Goal: Task Accomplishment & Management: Manage account settings

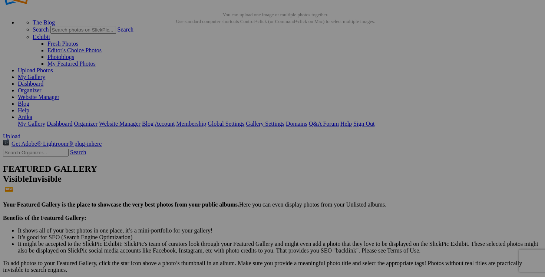
scroll to position [92, 0]
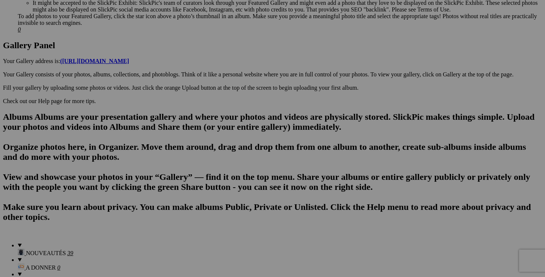
scroll to position [368, 0]
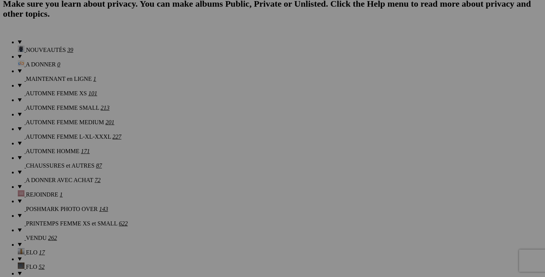
scroll to position [568, 0]
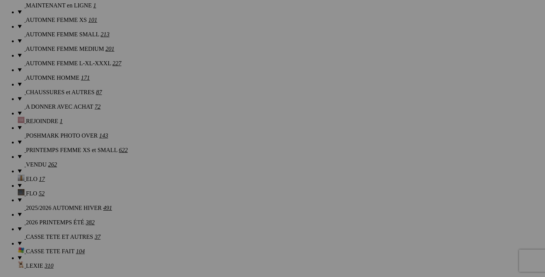
scroll to position [668, 0]
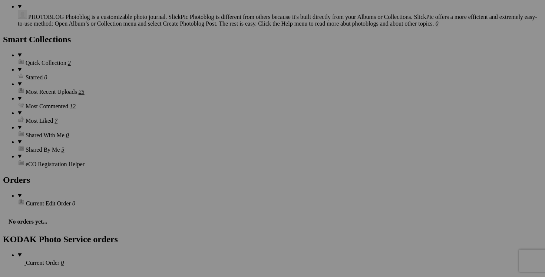
scroll to position [1006, 0]
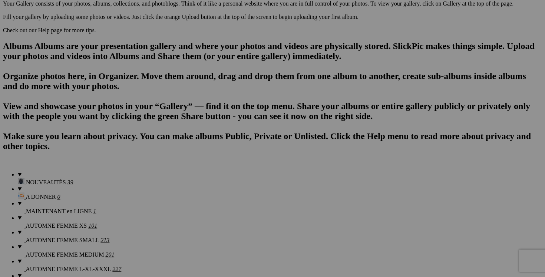
scroll to position [408, 0]
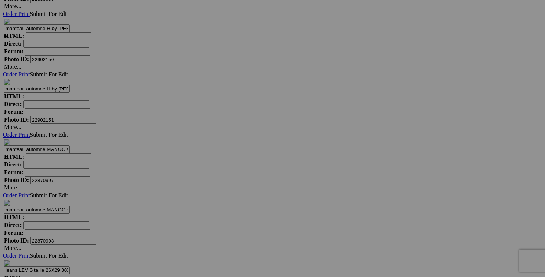
scroll to position [2467, 0]
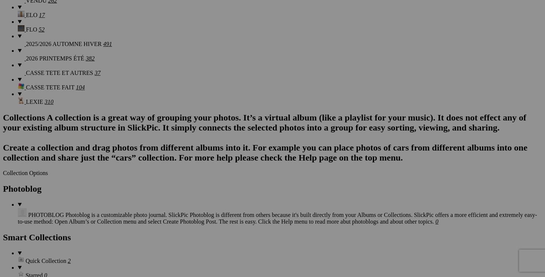
scroll to position [0, 0]
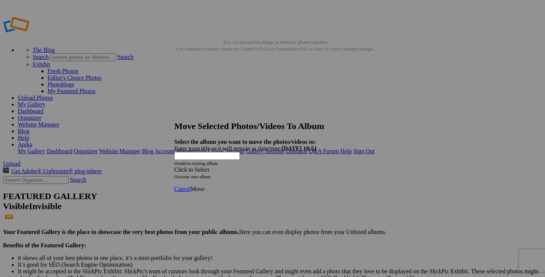
click at [174, 166] on span at bounding box center [174, 169] width 0 height 6
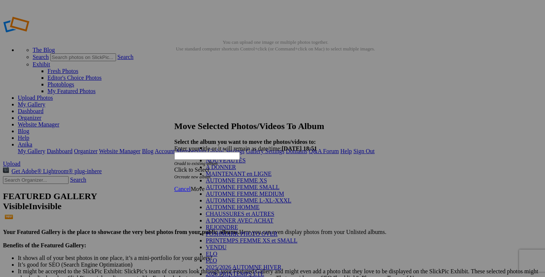
scroll to position [94, 0]
click at [224, 244] on link "VENDU" at bounding box center [216, 247] width 21 height 6
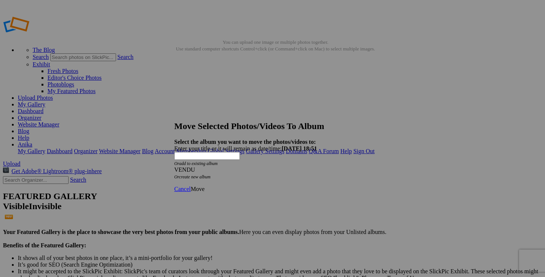
click at [204, 186] on span "Move" at bounding box center [197, 189] width 14 height 6
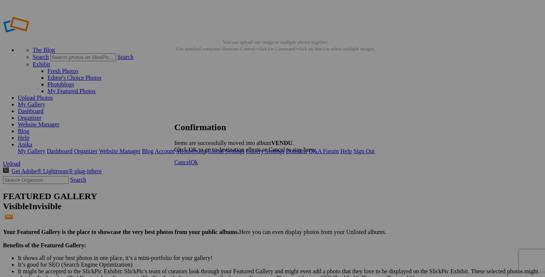
click at [190, 165] on span "Cancel" at bounding box center [182, 162] width 16 height 6
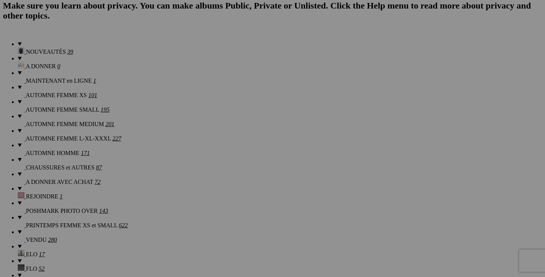
scroll to position [574, 0]
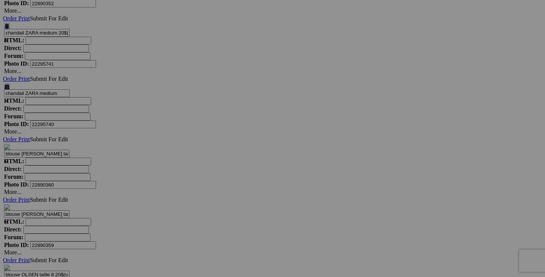
scroll to position [2889, 0]
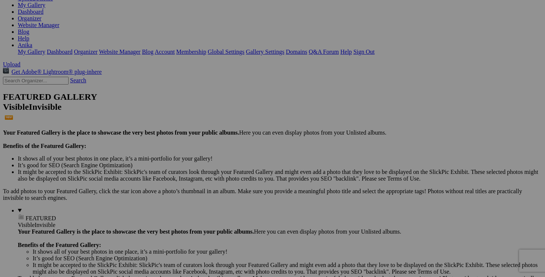
scroll to position [0, 0]
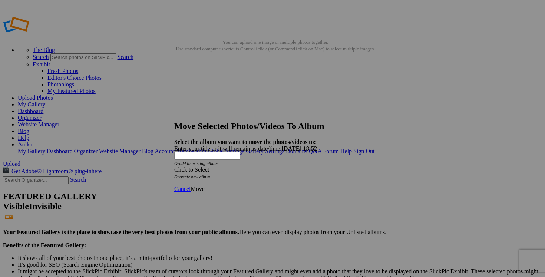
click at [174, 166] on span at bounding box center [174, 169] width 0 height 6
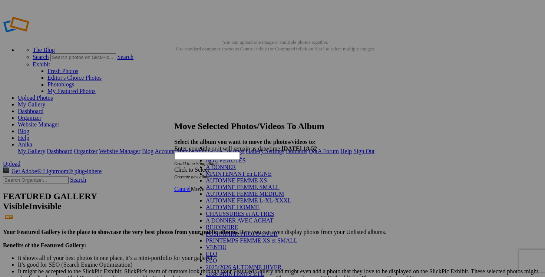
scroll to position [121, 0]
click at [226, 244] on link "VENDU" at bounding box center [216, 247] width 21 height 6
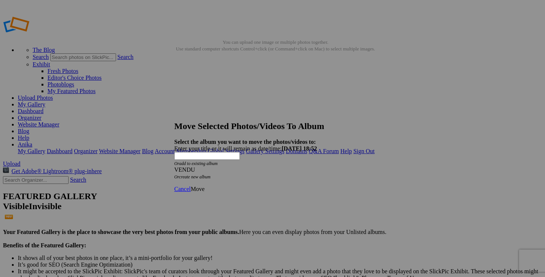
click at [204, 186] on span "Move" at bounding box center [197, 189] width 14 height 6
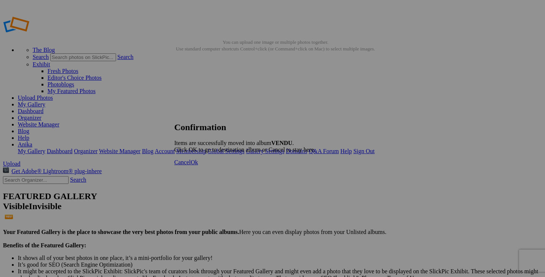
click at [190, 165] on link "Cancel" at bounding box center [182, 162] width 16 height 6
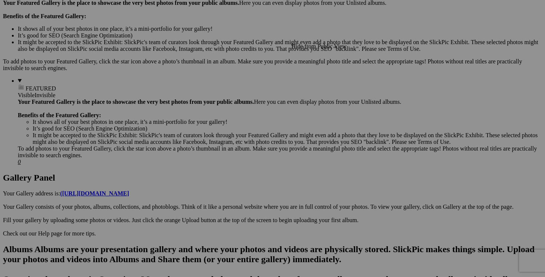
scroll to position [231, 0]
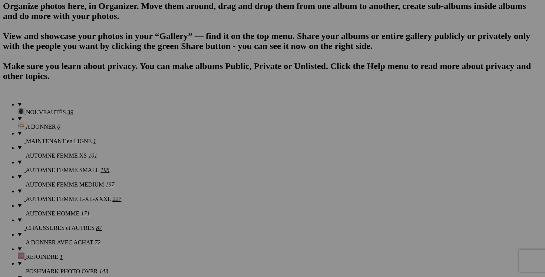
scroll to position [506, 0]
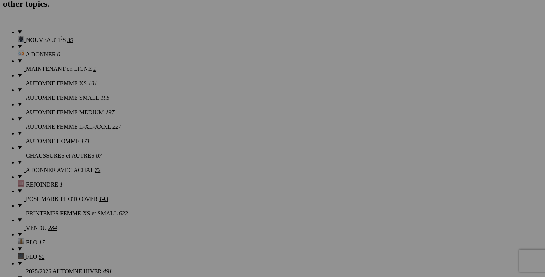
scroll to position [578, 0]
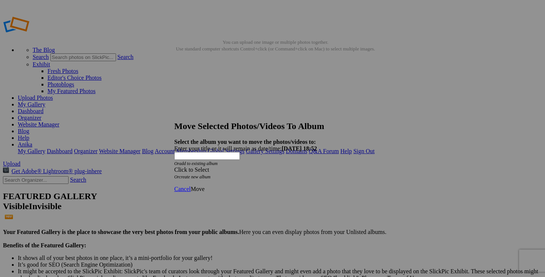
click at [174, 166] on span at bounding box center [174, 169] width 0 height 6
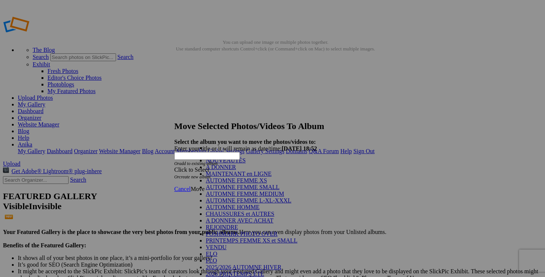
scroll to position [97, 0]
click at [226, 244] on link "VENDU" at bounding box center [216, 247] width 21 height 6
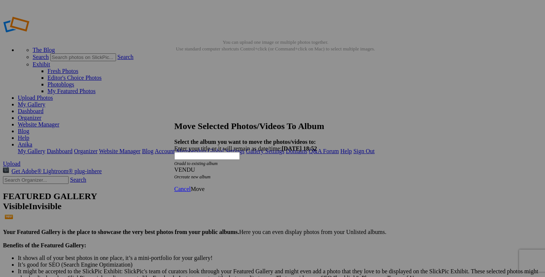
click at [204, 186] on span "Move" at bounding box center [197, 189] width 14 height 6
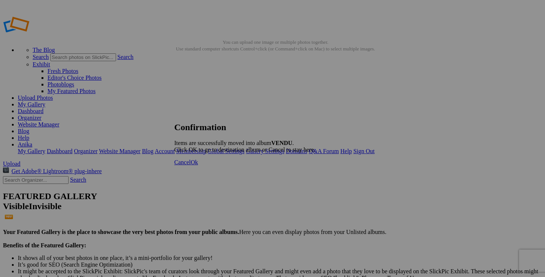
click at [190, 165] on span "Cancel" at bounding box center [182, 162] width 16 height 6
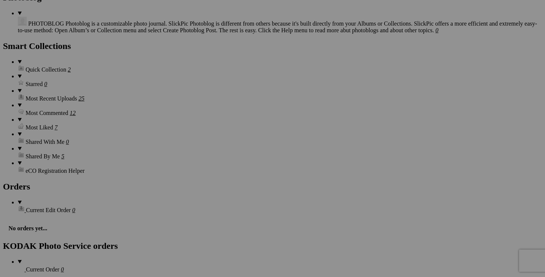
scroll to position [1005, 0]
